Goal: Navigation & Orientation: Find specific page/section

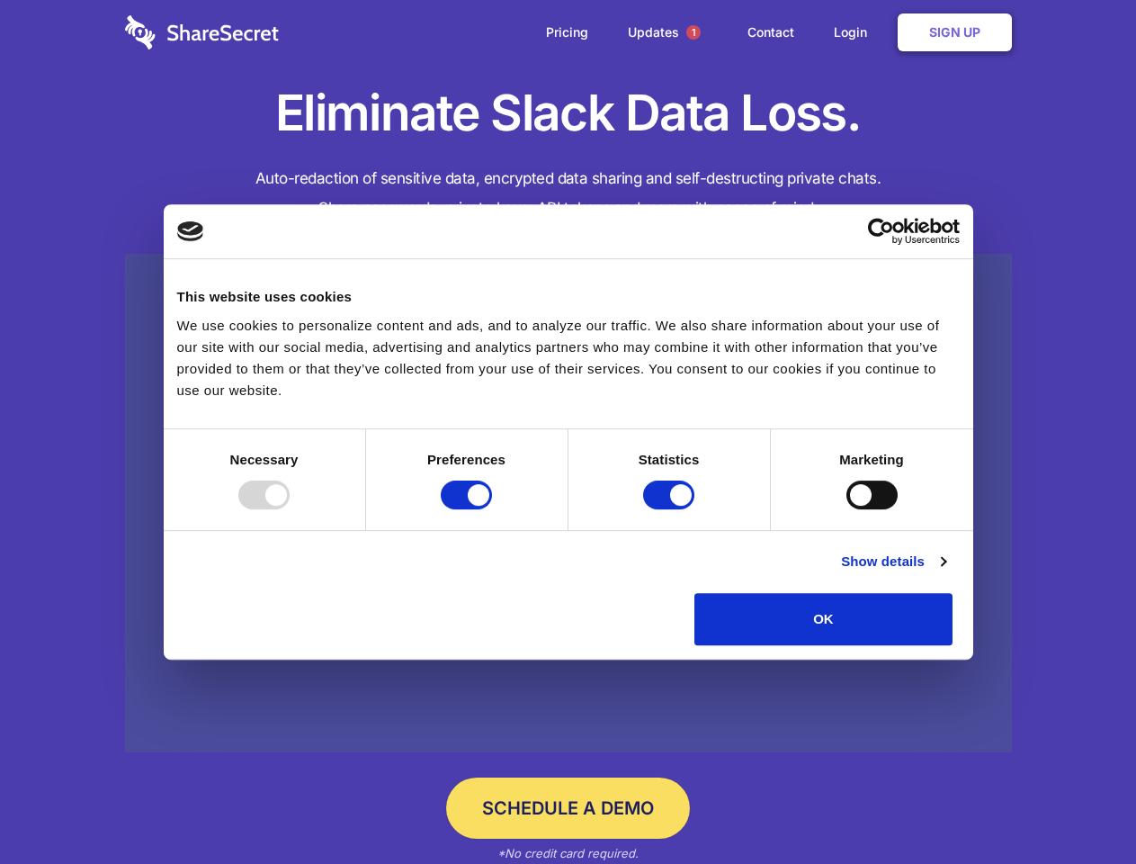
click at [290, 509] on div at bounding box center [263, 494] width 51 height 29
click at [492, 509] on input "Preferences" at bounding box center [466, 494] width 51 height 29
checkbox input "false"
click at [671, 509] on input "Statistics" at bounding box center [668, 494] width 51 height 29
checkbox input "false"
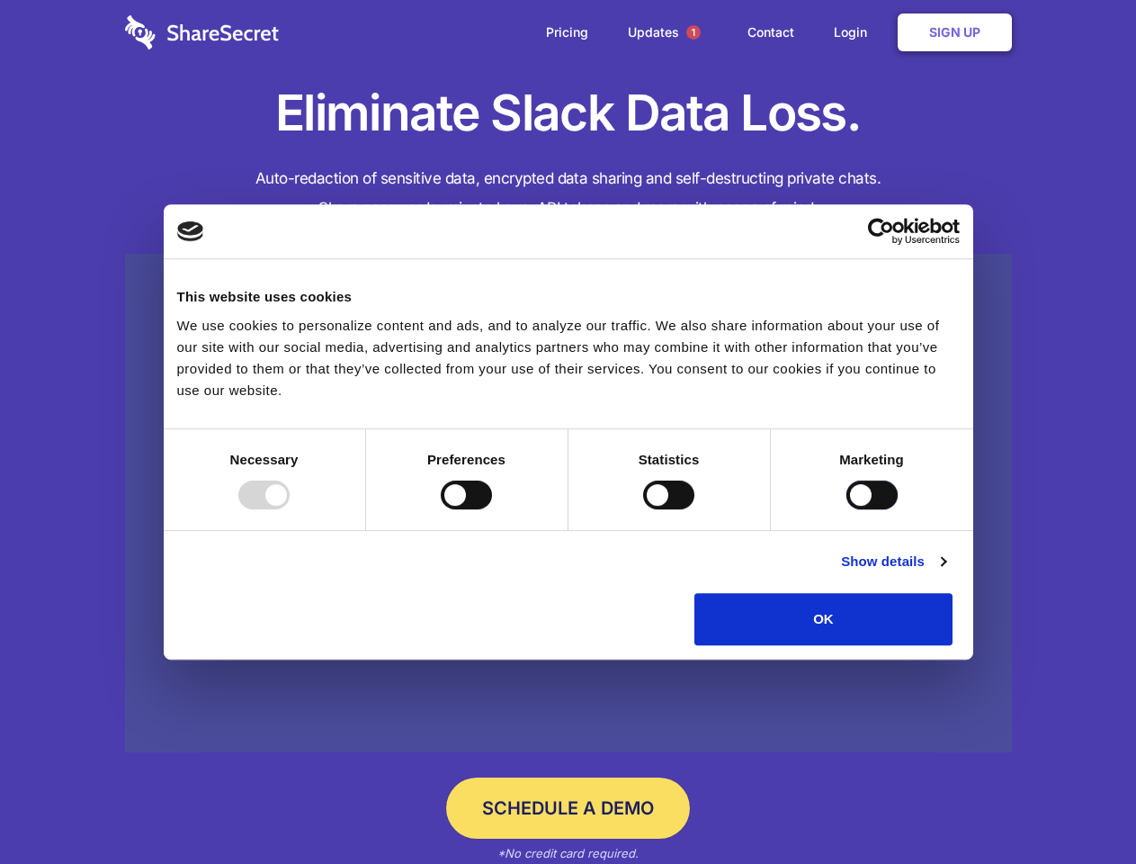
click at [847, 509] on input "Marketing" at bounding box center [872, 494] width 51 height 29
checkbox input "true"
click at [945, 572] on link "Show details" at bounding box center [893, 562] width 104 height 22
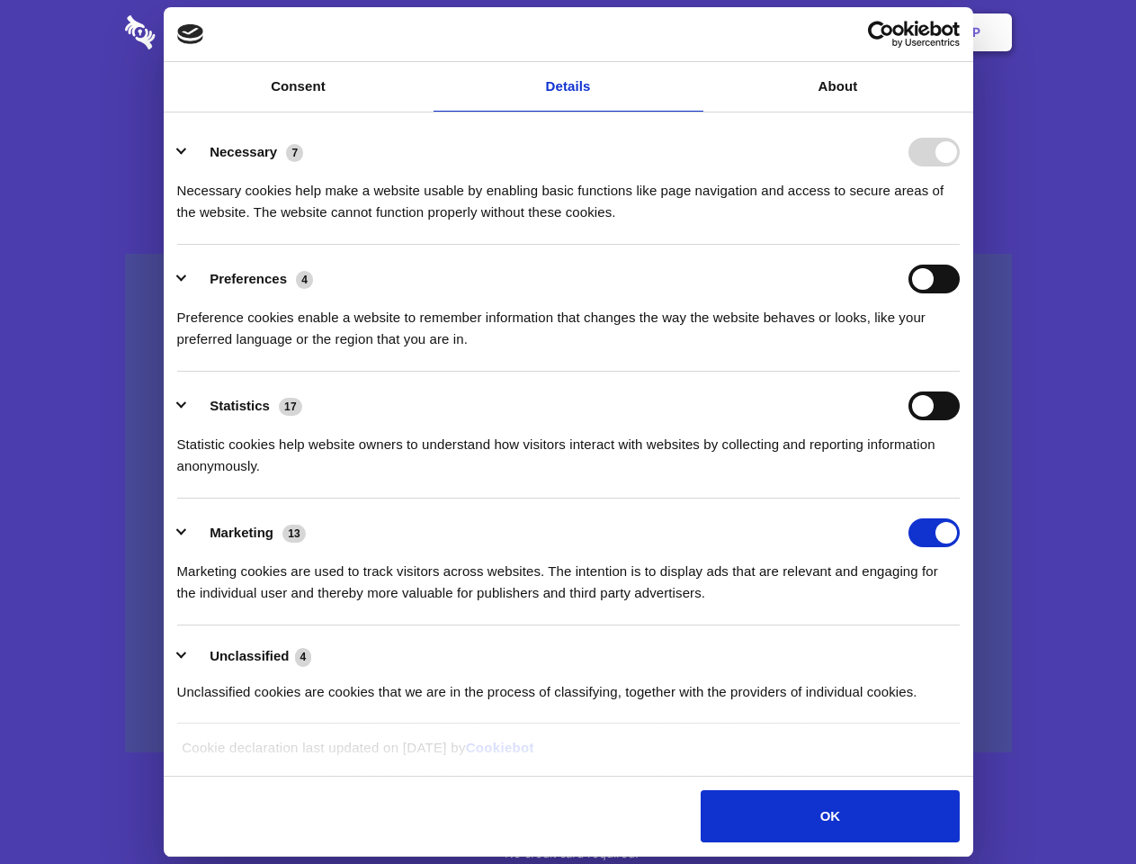
click at [960, 245] on li "Necessary 7 Necessary cookies help make a website usable by enabling basic func…" at bounding box center [568, 181] width 783 height 127
click at [693, 32] on span "1" at bounding box center [693, 32] width 14 height 14
